Goal: Information Seeking & Learning: Check status

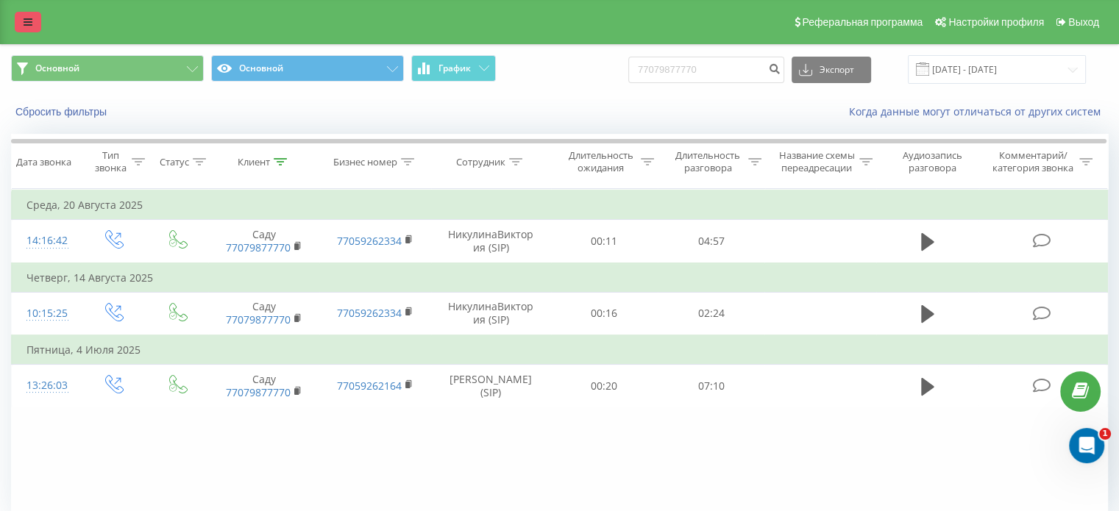
click at [32, 24] on link at bounding box center [28, 22] width 26 height 21
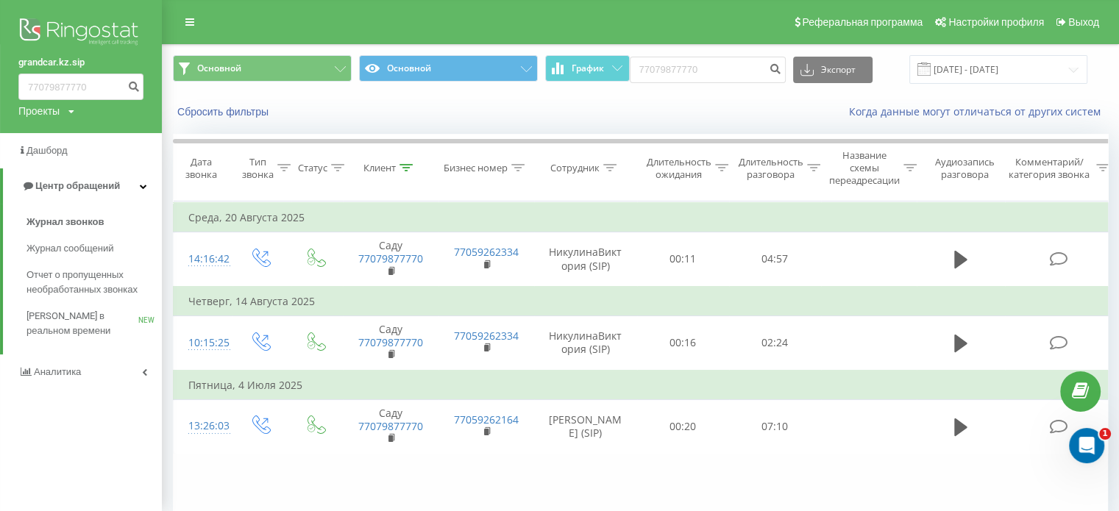
click at [71, 112] on icon at bounding box center [71, 111] width 6 height 9
click at [85, 161] on link "[DOMAIN_NAME]" at bounding box center [66, 161] width 71 height 12
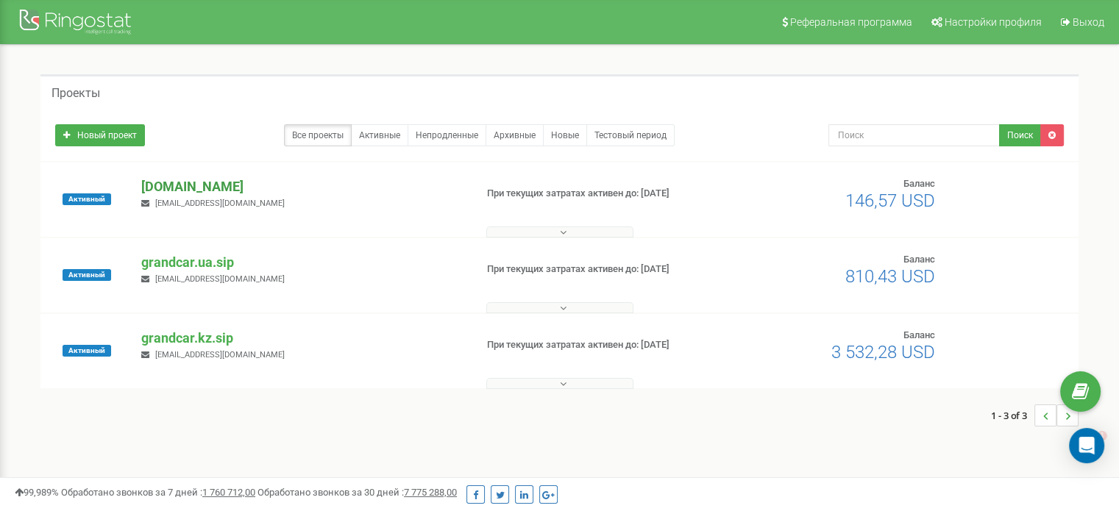
click at [218, 185] on p "[DOMAIN_NAME]" at bounding box center [302, 186] width 322 height 19
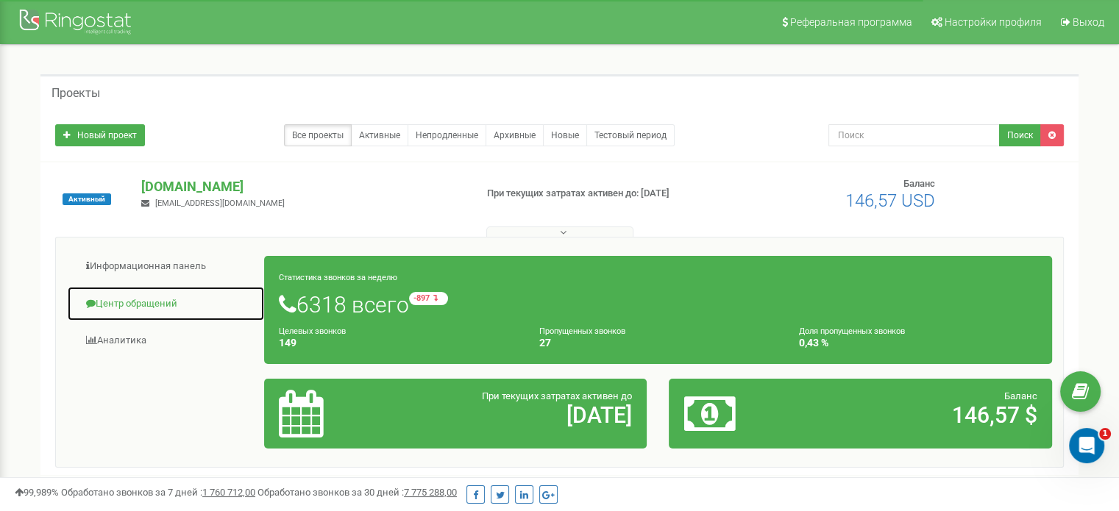
click at [153, 305] on link "Центр обращений" at bounding box center [166, 304] width 198 height 36
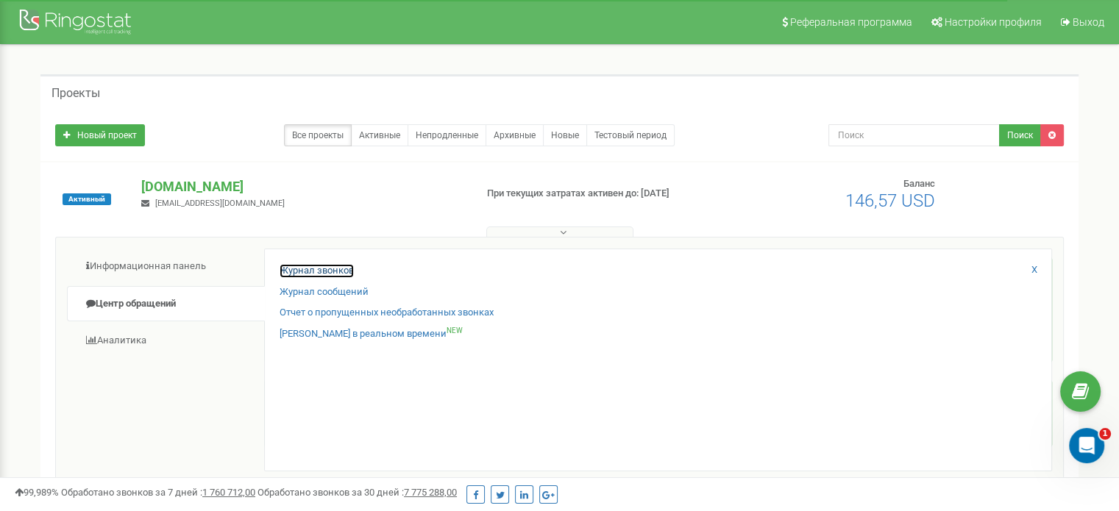
click at [315, 266] on link "Журнал звонков" at bounding box center [317, 271] width 74 height 14
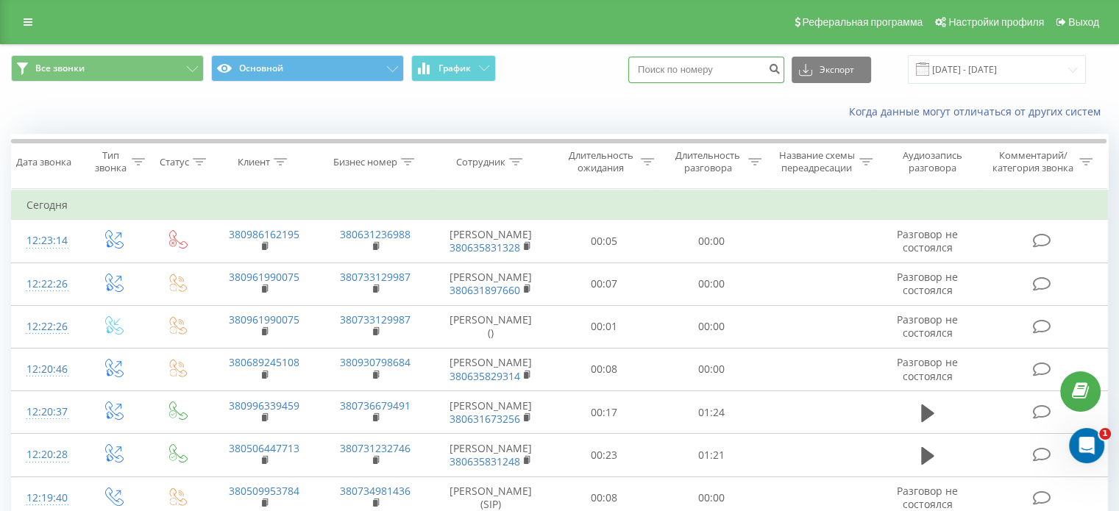
click at [736, 60] on input at bounding box center [706, 70] width 156 height 26
paste input "380 67 851 2511"
type input "380 67 851 2511"
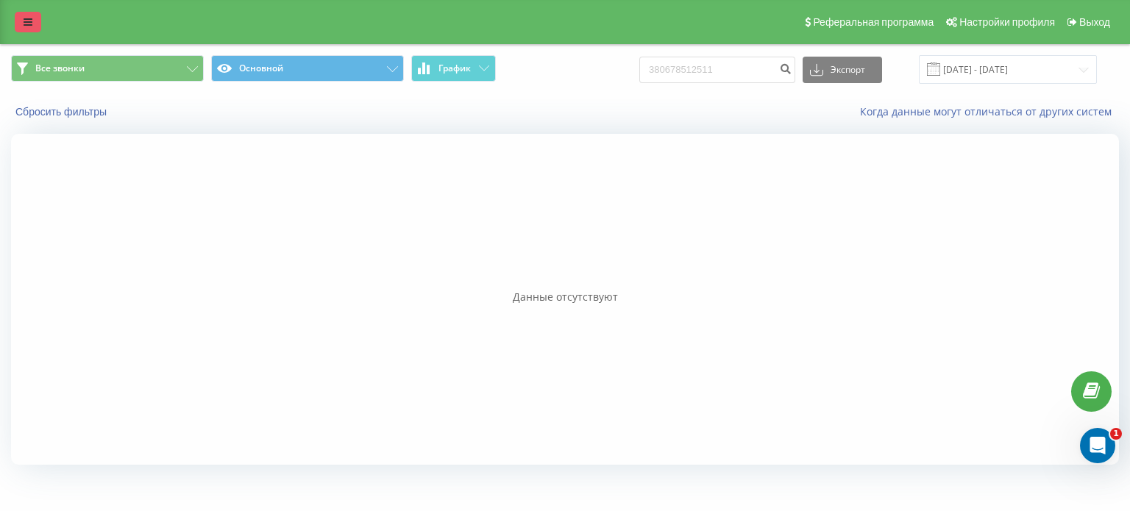
click at [28, 25] on icon at bounding box center [28, 22] width 9 height 10
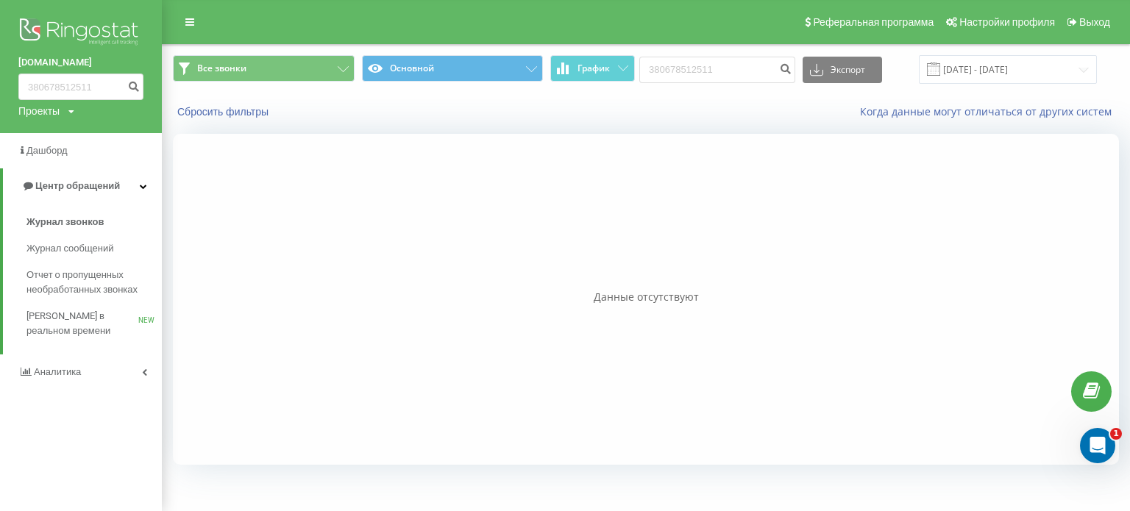
click at [65, 117] on div "Проекты grandcar.kz.sip grandcar.fmc.com grandcar.ua.sip" at bounding box center [46, 111] width 56 height 15
click at [88, 188] on link "grandcar.ua.sip" at bounding box center [66, 189] width 71 height 12
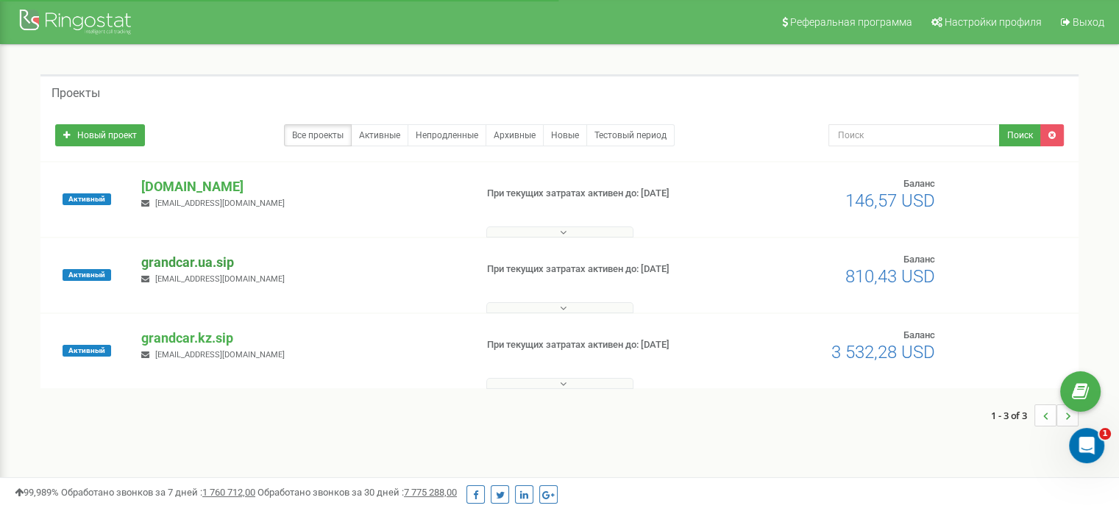
click at [216, 264] on p "grandcar.ua.sip" at bounding box center [302, 262] width 322 height 19
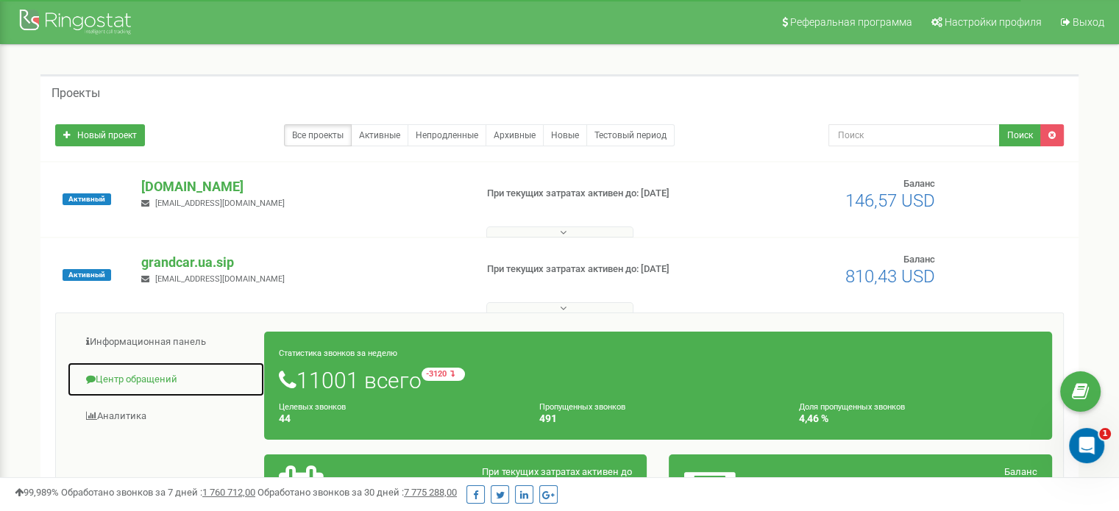
click at [146, 375] on link "Центр обращений" at bounding box center [166, 380] width 198 height 36
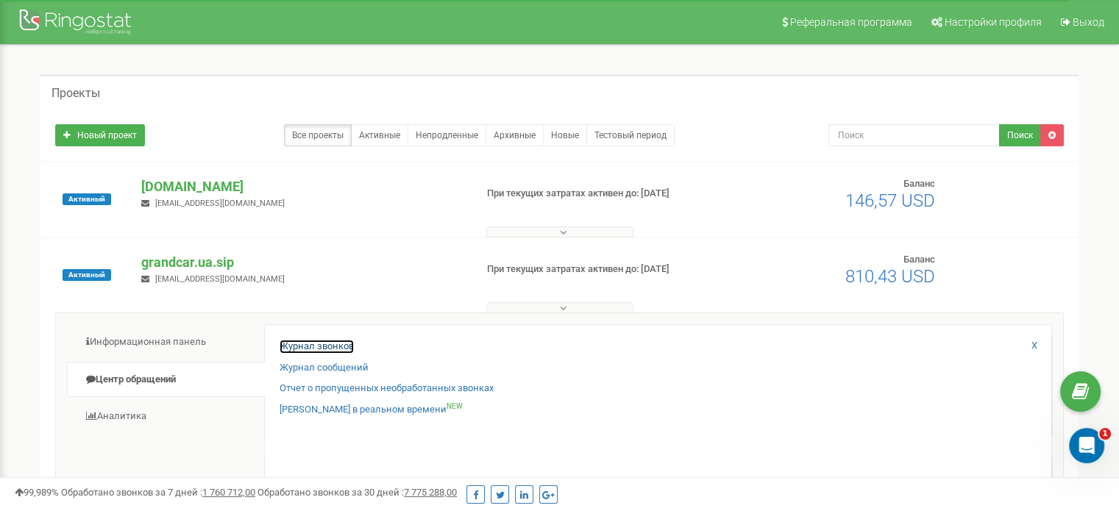
click at [324, 344] on link "Журнал звонков" at bounding box center [317, 347] width 74 height 14
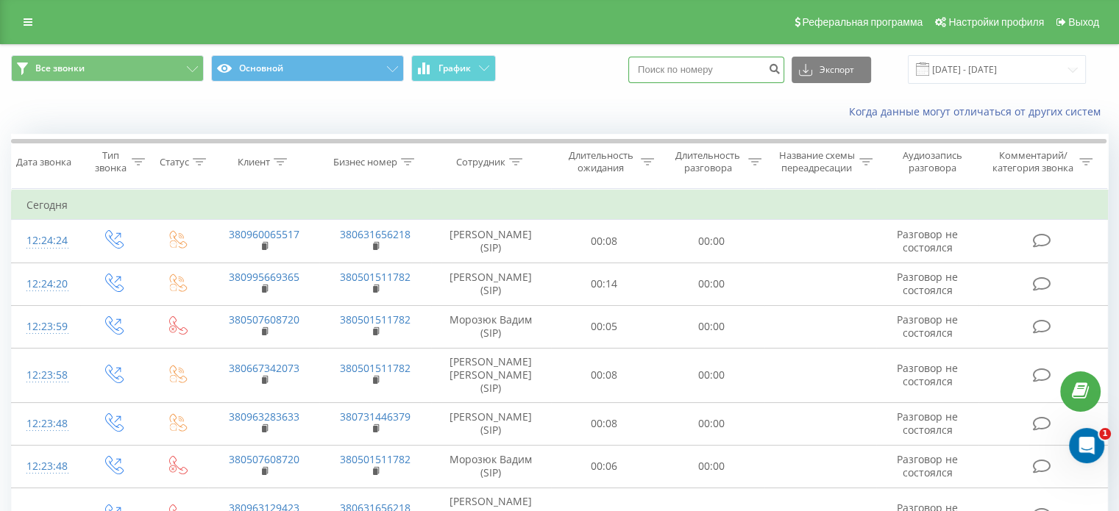
click at [668, 61] on input at bounding box center [706, 70] width 156 height 26
paste input "380 67 851 2511"
type input "380 67 851 2511"
